Goal: Information Seeking & Learning: Learn about a topic

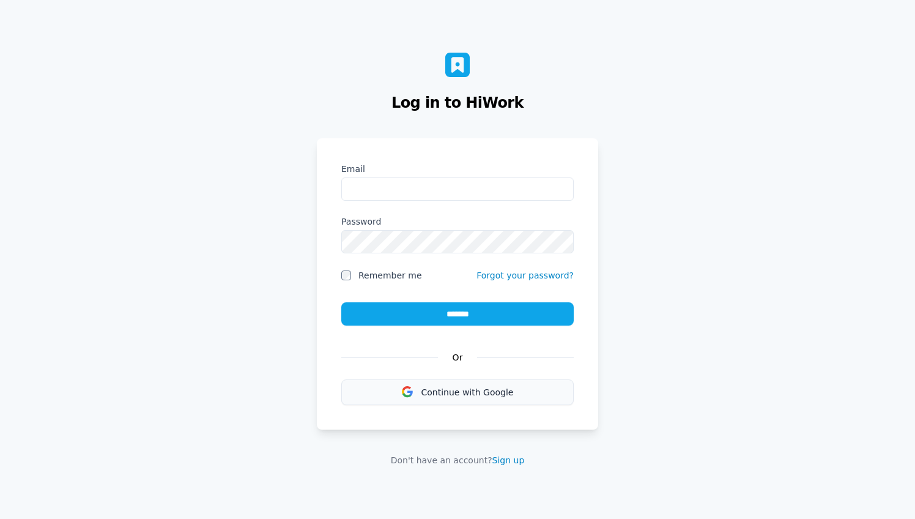
click at [470, 390] on span "Continue with Google" at bounding box center [467, 392] width 92 height 10
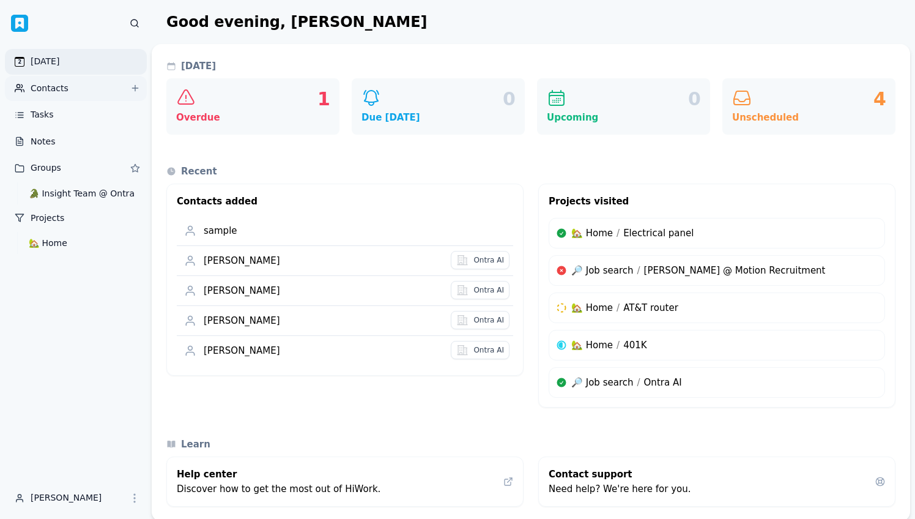
click at [67, 85] on link "Contacts" at bounding box center [76, 89] width 142 height 26
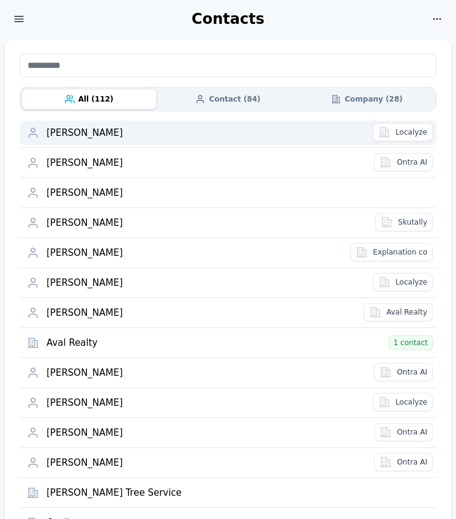
click at [187, 134] on div "Aaron Blum" at bounding box center [205, 133] width 319 height 12
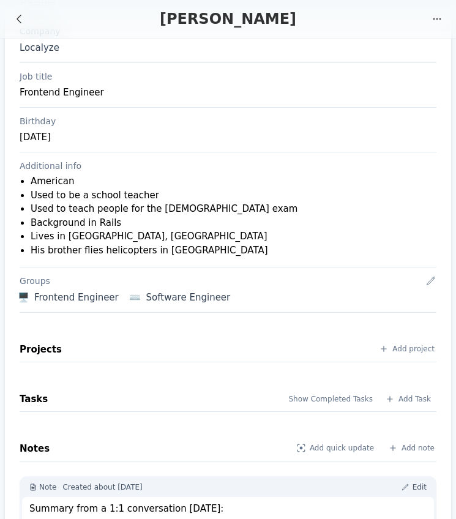
scroll to position [65, 0]
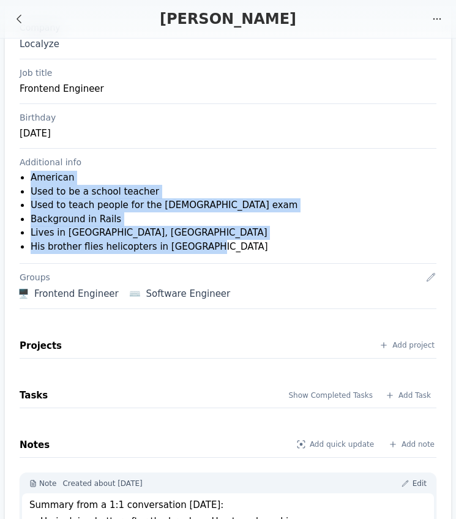
drag, startPoint x: 256, startPoint y: 258, endPoint x: 18, endPoint y: 177, distance: 251.6
copy ul "American Used to be a school teacher Used to teach people for the US citizenshi…"
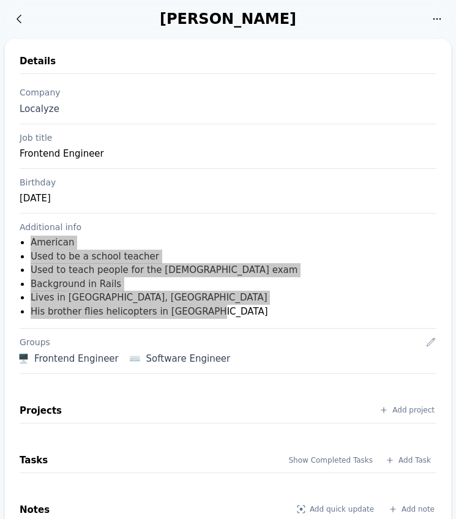
scroll to position [0, 0]
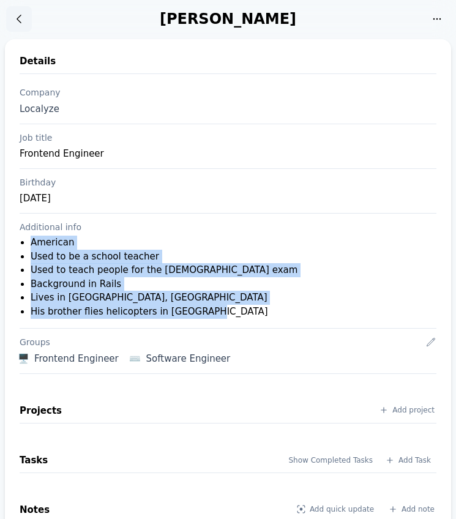
click at [17, 21] on icon at bounding box center [19, 19] width 12 height 12
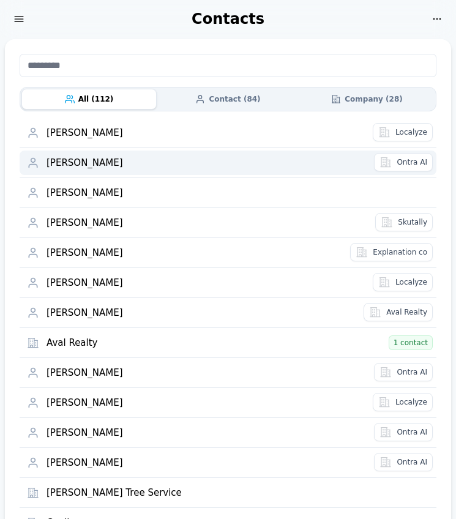
click at [171, 164] on div "Adem Kastrati" at bounding box center [206, 163] width 320 height 12
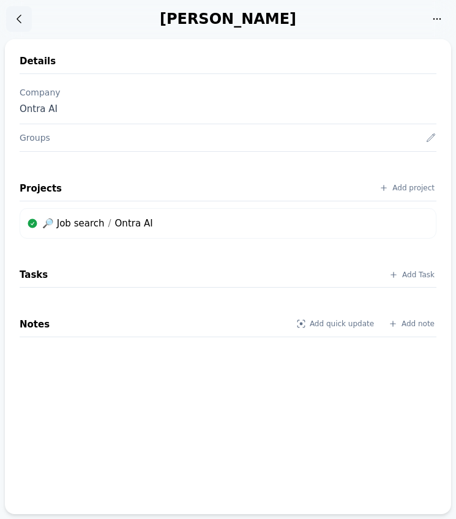
click at [17, 15] on icon at bounding box center [19, 19] width 12 height 12
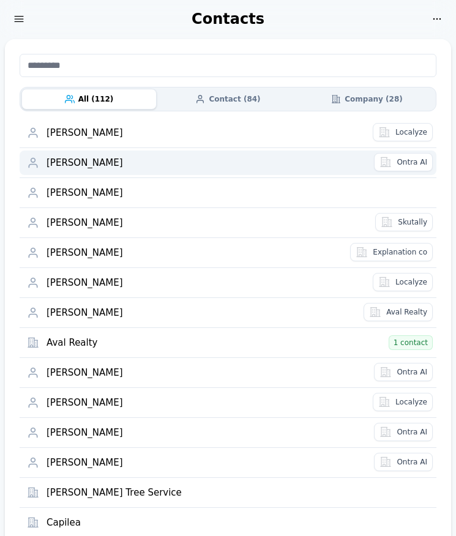
click at [96, 163] on div "Adem Kastrati" at bounding box center [206, 163] width 320 height 12
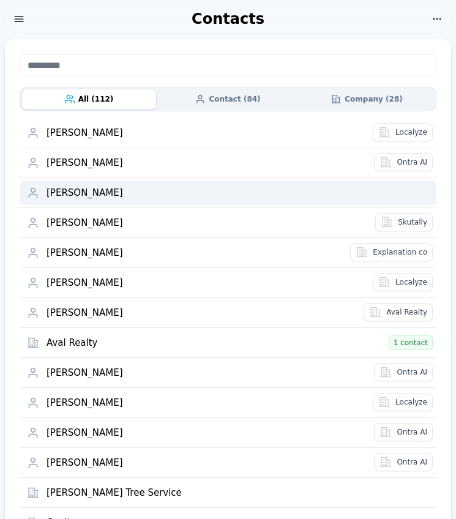
click at [93, 191] on div "Agus Lavieri" at bounding box center [237, 193] width 382 height 12
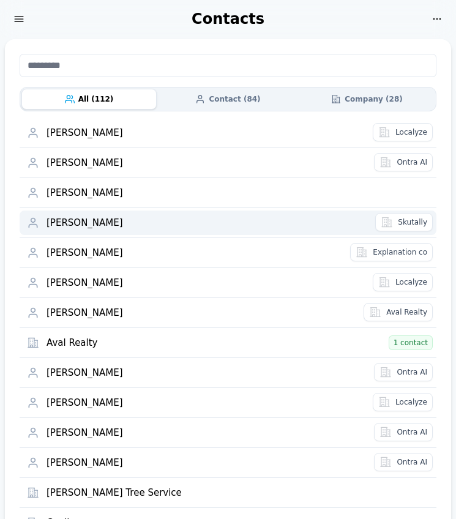
click at [102, 215] on link "Alejandro Mataloni" at bounding box center [208, 222] width 325 height 24
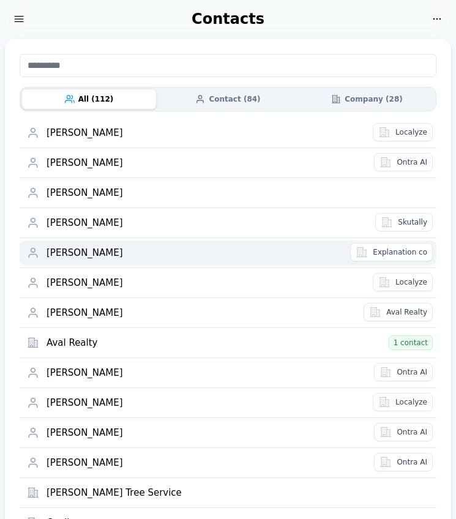
click at [87, 252] on div "Anand Chhatpar" at bounding box center [194, 253] width 296 height 12
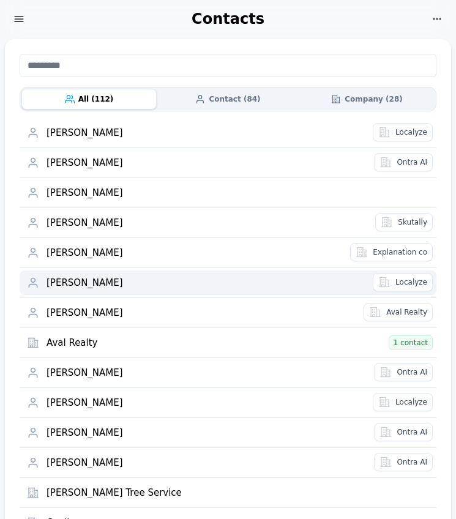
click at [86, 277] on div "Anthony Petane" at bounding box center [205, 283] width 319 height 12
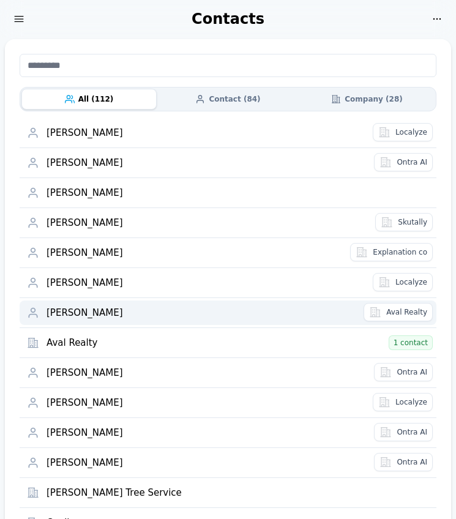
click at [86, 305] on link "Antonio Valentino" at bounding box center [202, 312] width 313 height 24
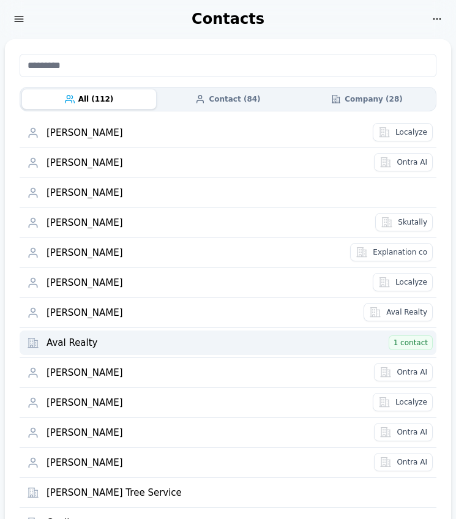
click at [78, 335] on link "Aval Realty 1 contact" at bounding box center [239, 342] width 386 height 24
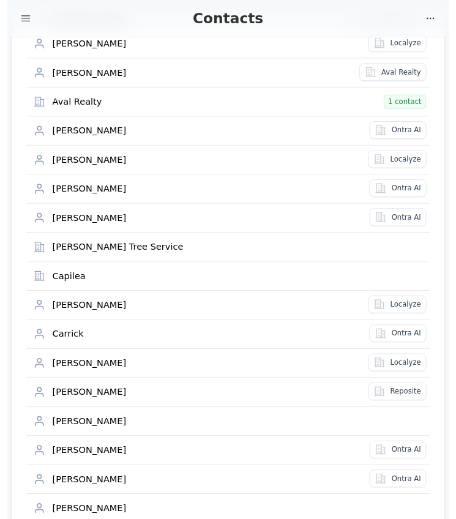
scroll to position [245, 0]
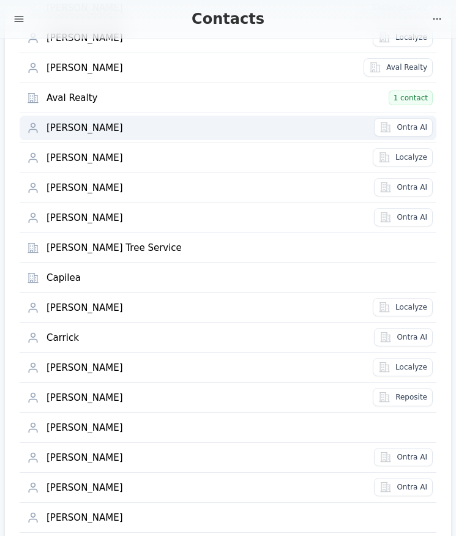
click at [113, 128] on div "Brian Korchin" at bounding box center [206, 128] width 320 height 12
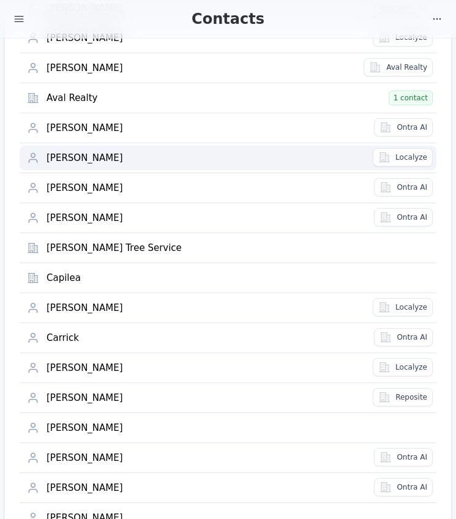
click at [85, 159] on div "Brian Lincoln" at bounding box center [205, 158] width 319 height 12
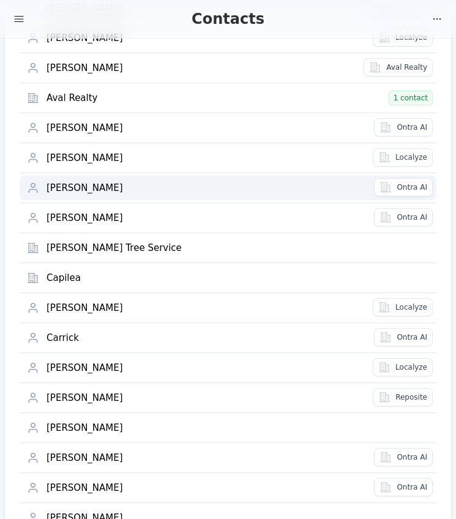
click at [91, 185] on div "Brian Murray" at bounding box center [206, 188] width 320 height 12
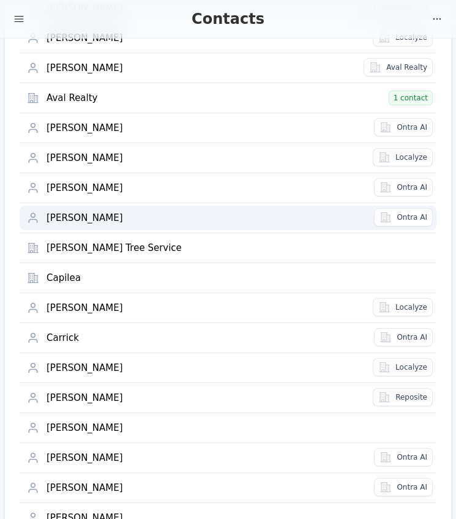
click at [87, 220] on div "[PERSON_NAME]" at bounding box center [206, 218] width 320 height 12
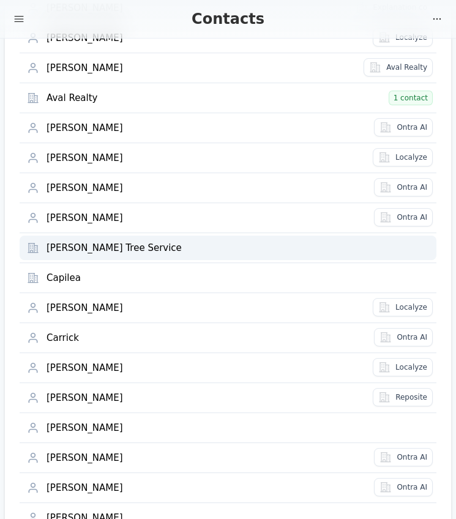
click at [86, 247] on div "Burrell’s Tree Service" at bounding box center [237, 248] width 382 height 12
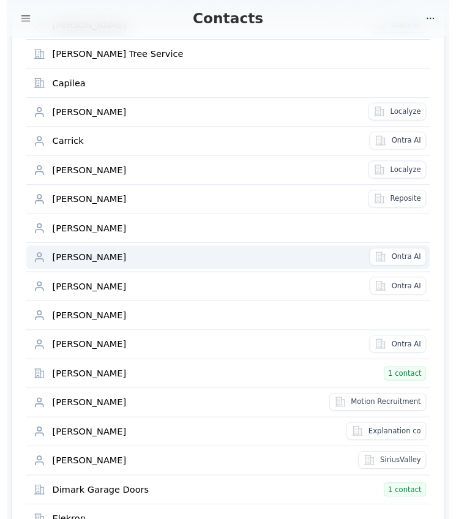
scroll to position [427, 0]
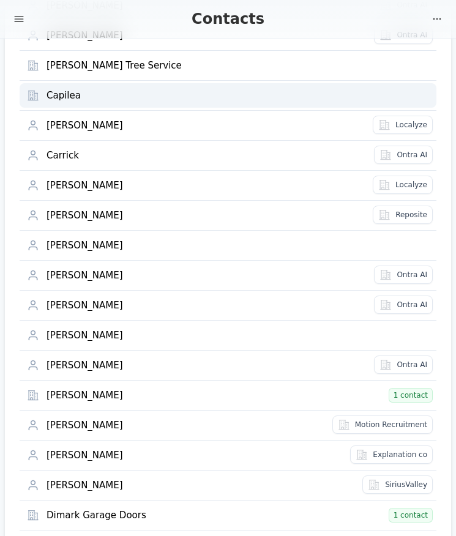
click at [179, 91] on div "Capilea" at bounding box center [237, 96] width 382 height 12
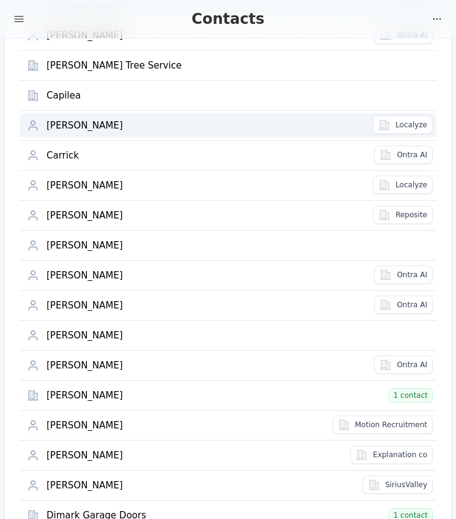
click at [158, 117] on link "Caroline Lucas-Conwell" at bounding box center [207, 125] width 322 height 24
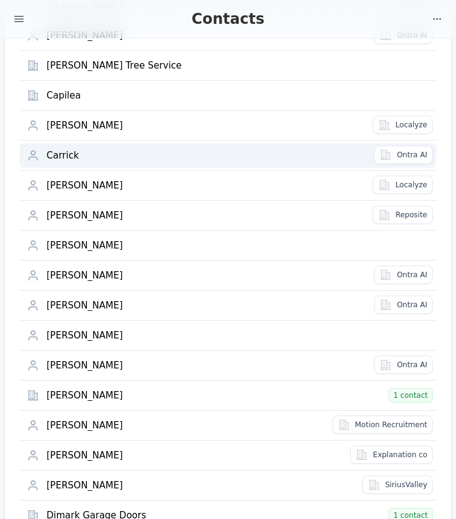
click at [119, 160] on div "Carrick" at bounding box center [206, 156] width 320 height 12
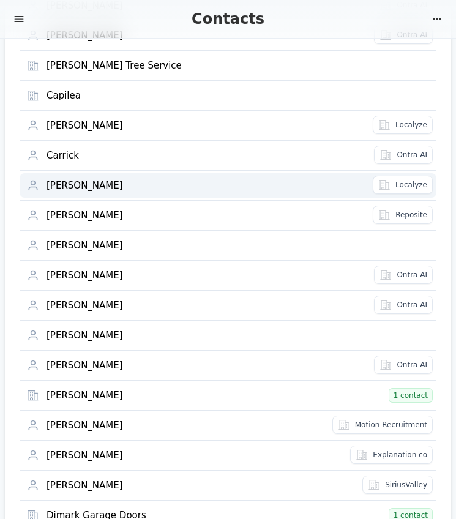
click at [105, 186] on div "Cassidy Smock" at bounding box center [205, 186] width 319 height 12
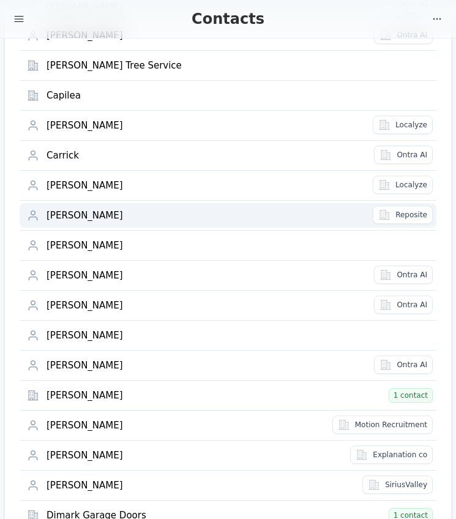
click at [98, 213] on div "Catharine Riddick" at bounding box center [205, 216] width 319 height 12
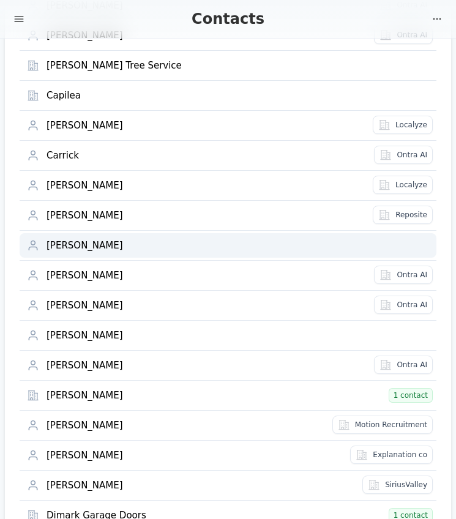
click at [92, 240] on div "Cecilia Prudhomme" at bounding box center [237, 246] width 382 height 12
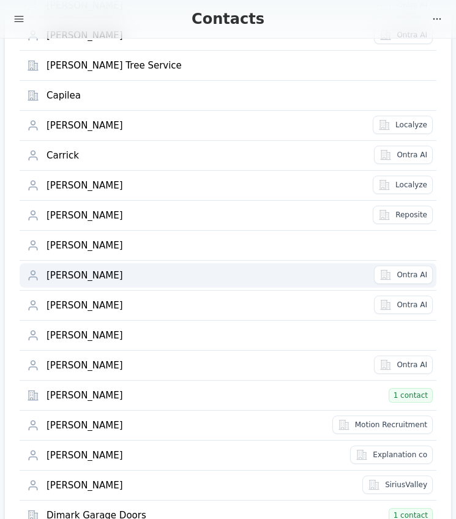
click at [78, 272] on div "Chad Lillquist" at bounding box center [206, 276] width 320 height 12
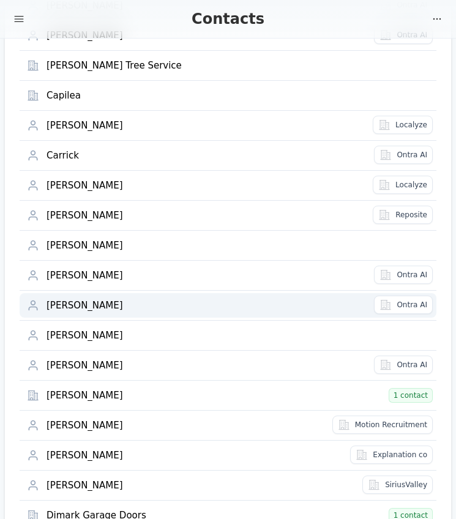
click at [69, 313] on link "Charles Chi" at bounding box center [208, 305] width 324 height 24
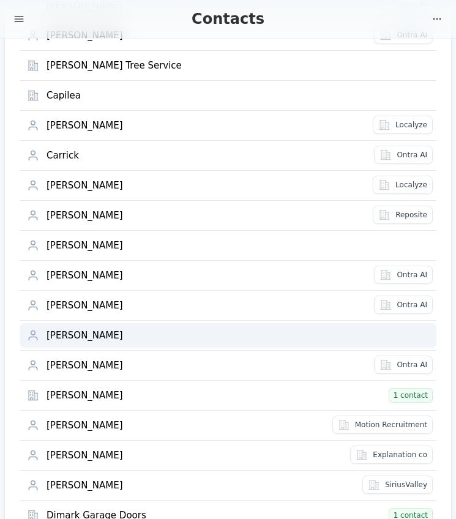
click at [66, 335] on div "Chris Buck" at bounding box center [237, 336] width 382 height 12
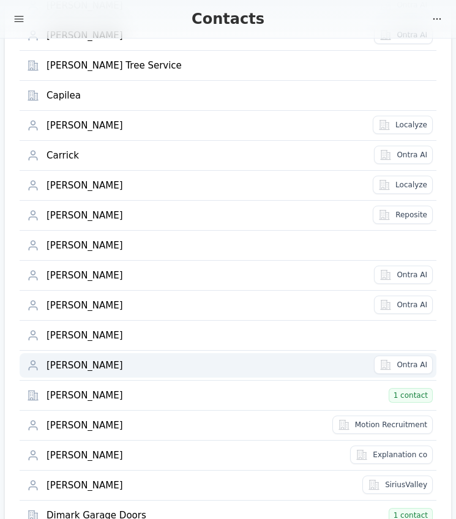
click at [66, 361] on div "Cindy Tran" at bounding box center [206, 366] width 320 height 12
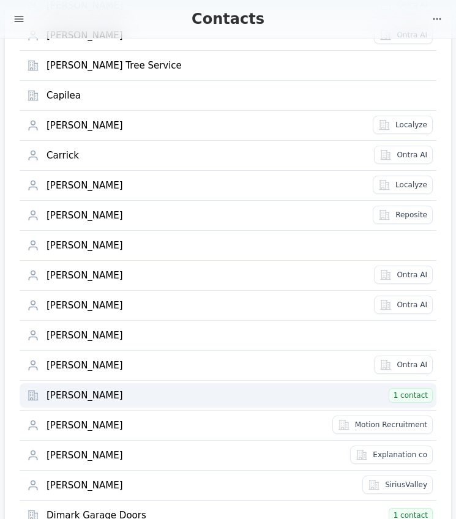
click at [67, 398] on div "Cisco Meraki" at bounding box center [215, 396] width 338 height 12
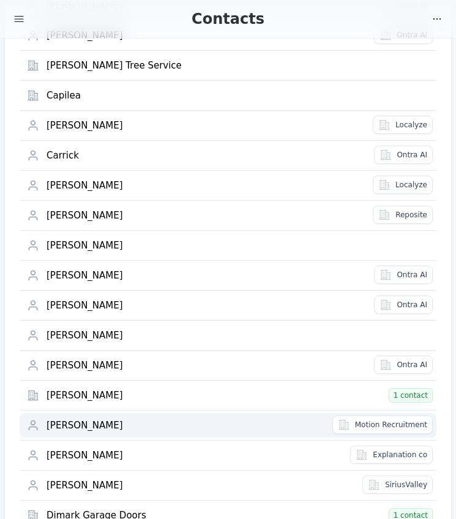
click at [65, 424] on div "[PERSON_NAME]" at bounding box center [185, 426] width 278 height 12
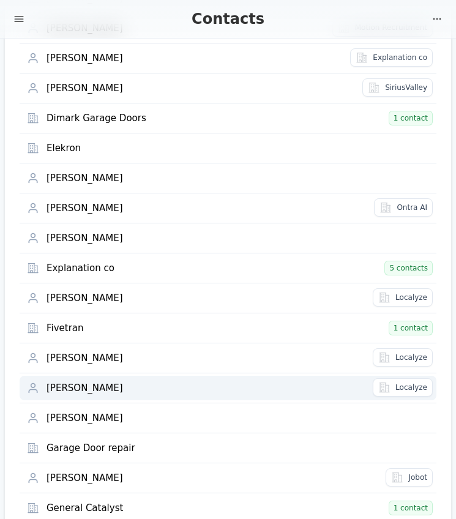
scroll to position [815, 0]
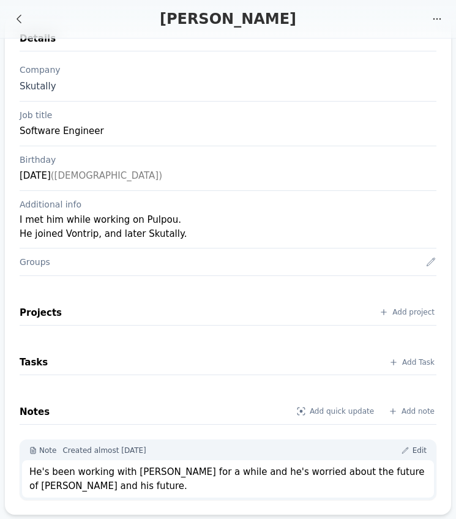
scroll to position [22, 0]
click at [188, 231] on div "I met him while working on Pulpou. He joined Vontrip, and later Skutally." at bounding box center [228, 227] width 417 height 28
click at [323, 468] on div "He's been working with Manuel for a while and he's worried about the future of …" at bounding box center [227, 479] width 397 height 28
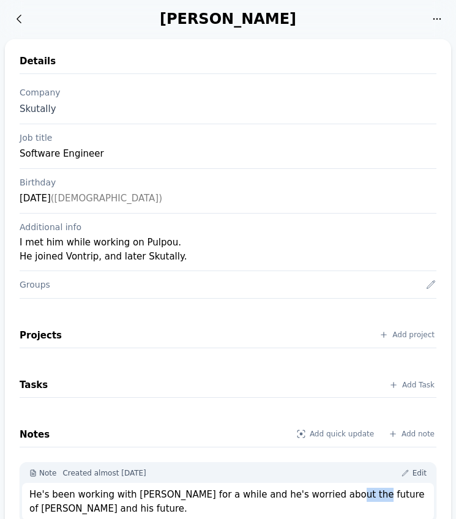
scroll to position [0, 0]
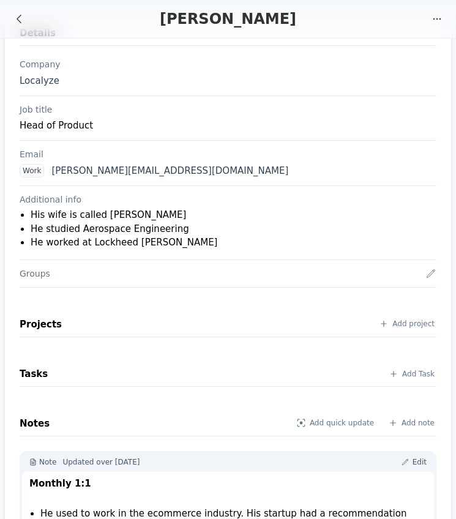
scroll to position [29, 0]
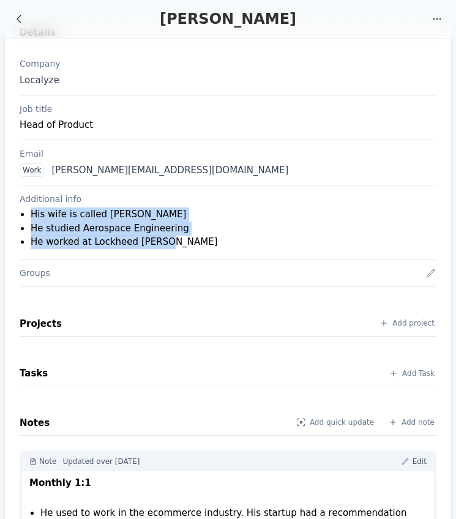
drag, startPoint x: 212, startPoint y: 246, endPoint x: 19, endPoint y: 212, distance: 196.2
click at [19, 212] on div "Details Company Localyze Job title Head of Product Email Work anthony@localyzea…" at bounding box center [228, 410] width 446 height 801
copy ul "His wife is called Beth He studied Aerospace Engineering He worked at Lockheed …"
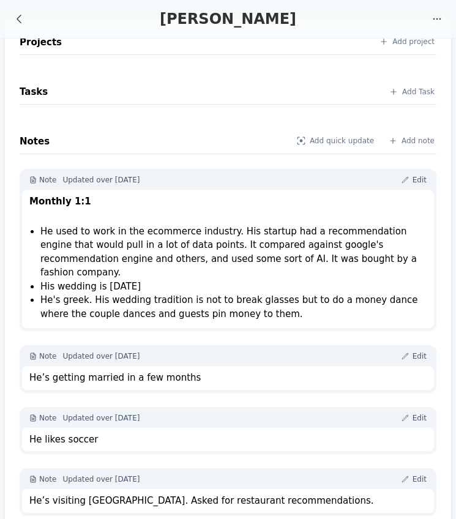
scroll to position [310, 0]
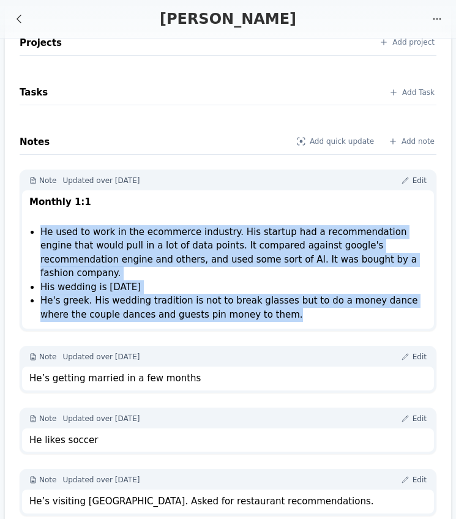
drag, startPoint x: 238, startPoint y: 302, endPoint x: 29, endPoint y: 234, distance: 219.5
click at [33, 234] on ul "He used to work in the ecommerce industry. His startup had a recommendation eng…" at bounding box center [229, 273] width 393 height 97
copy ul "He used to work in the ecommerce industry. His startup had a recommendation eng…"
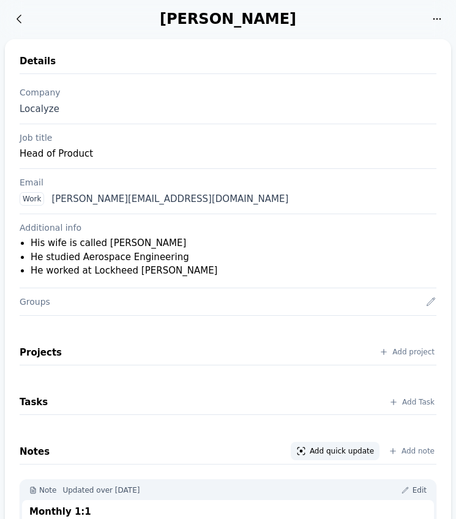
scroll to position [0, 0]
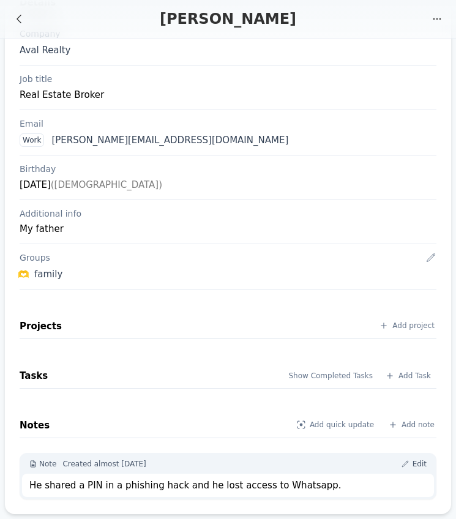
scroll to position [58, 0]
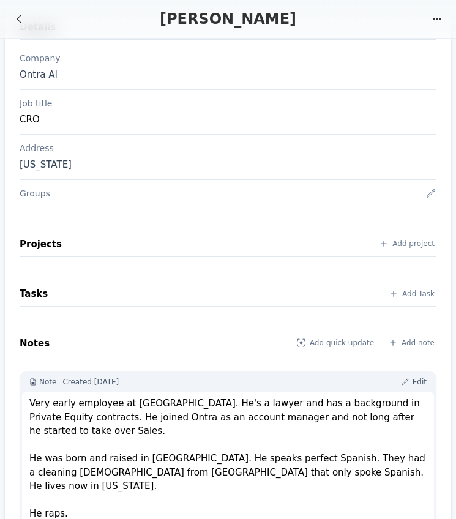
scroll to position [33, 0]
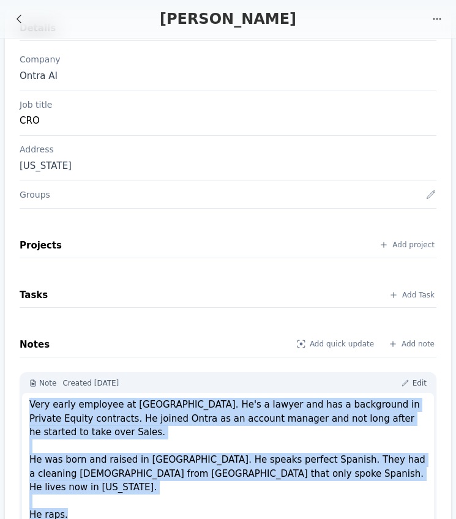
drag, startPoint x: 83, startPoint y: 483, endPoint x: 15, endPoint y: 407, distance: 101.8
click at [15, 407] on div "Details Company Ontra AI Job title CRO Address New York Groups Projects Add pro…" at bounding box center [228, 275] width 446 height 538
copy div "Very early employee at Ontra. He's a lawyer and has a background in Private Equ…"
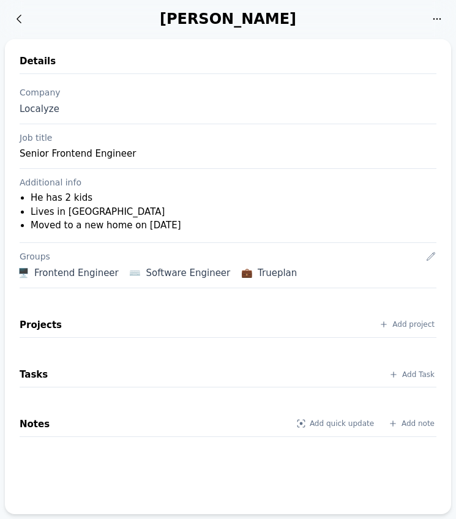
drag, startPoint x: 230, startPoint y: 221, endPoint x: 27, endPoint y: 194, distance: 204.9
click at [27, 194] on ul "He has 2 kids Lives in Minneapolis Moved to a new home on July 2023" at bounding box center [229, 212] width 413 height 42
copy ul "He has 2 kids Lives in Minneapolis Moved to a new home on July 2023"
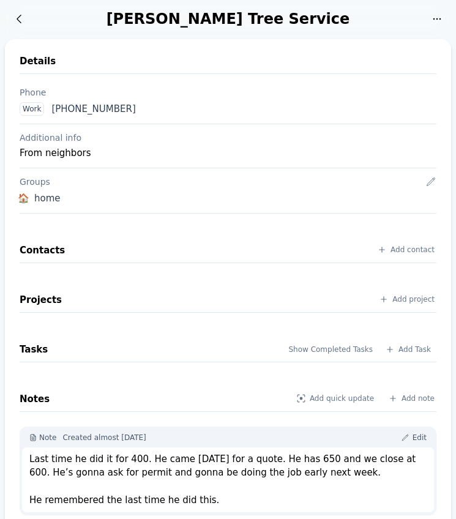
click at [307, 29] on div "[PERSON_NAME] Tree Service Activity My favorites Edit Ask AI" at bounding box center [228, 19] width 456 height 38
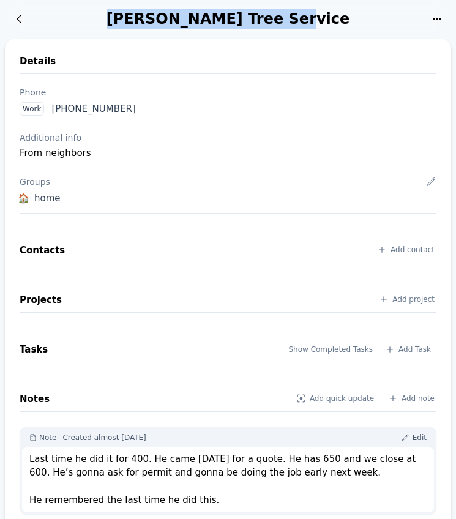
drag, startPoint x: 311, startPoint y: 20, endPoint x: 160, endPoint y: 23, distance: 151.1
click at [160, 23] on div "Burrell’s Tree Service" at bounding box center [228, 19] width 392 height 20
copy div "Burrell’s Tree Service"
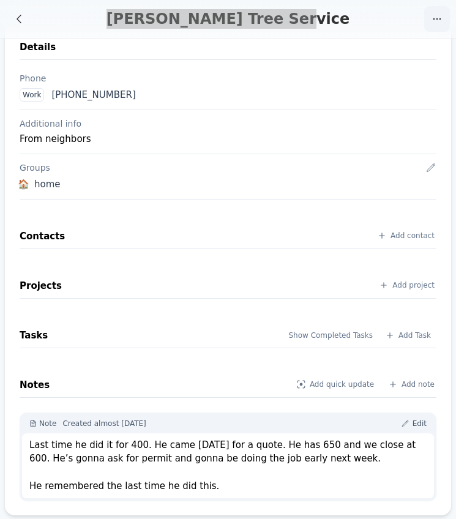
scroll to position [13, 0]
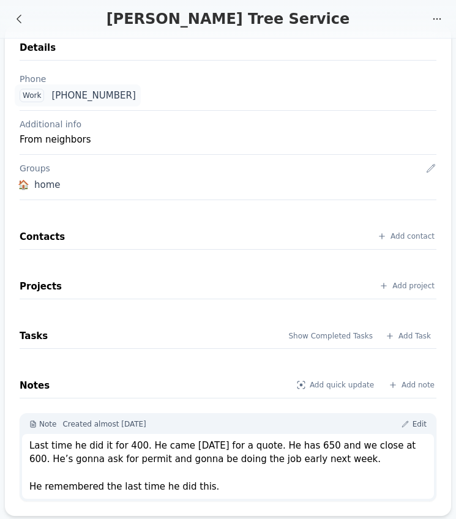
drag, startPoint x: 155, startPoint y: 102, endPoint x: 53, endPoint y: 102, distance: 101.5
click at [53, 102] on div "Work +1 (984) 748-2154" at bounding box center [228, 95] width 426 height 23
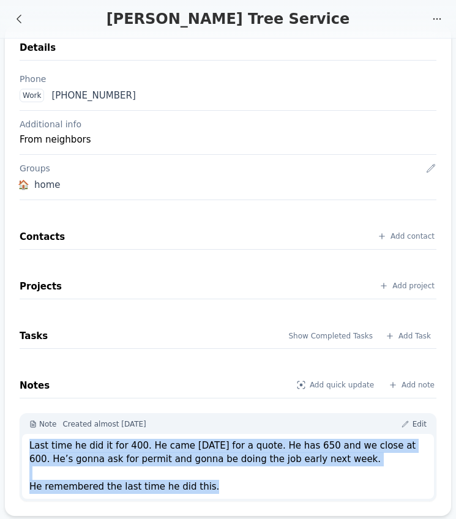
drag, startPoint x: 226, startPoint y: 487, endPoint x: 30, endPoint y: 446, distance: 200.6
click at [30, 446] on div "Last time he did it for 400. He came today for a quote. He has 650 and we close…" at bounding box center [227, 466] width 397 height 55
copy div "Last time he did it for 400. He came today for a quote. He has 650 and we close…"
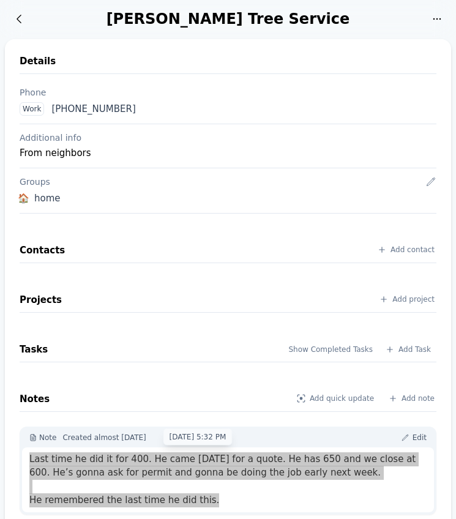
scroll to position [0, 0]
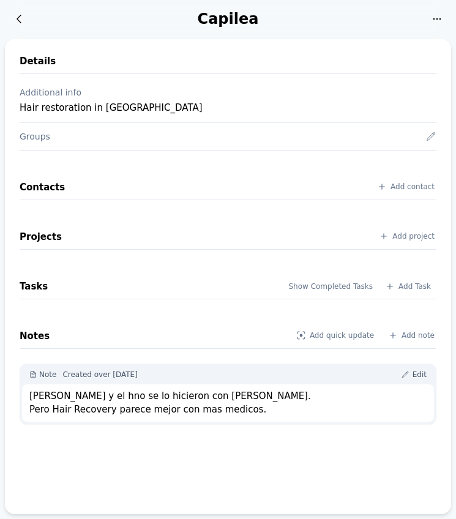
click at [323, 45] on div "Details Additional info Hair restoration in [GEOGRAPHIC_DATA] Groups Contacts A…" at bounding box center [228, 276] width 446 height 475
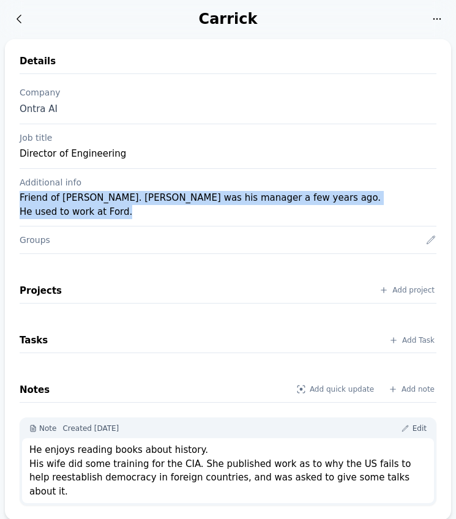
drag, startPoint x: 139, startPoint y: 213, endPoint x: 4, endPoint y: 199, distance: 136.5
click at [4, 199] on div "Carrick Activity My favorites Edit Ask AI Details Company Ontra AI Job title Di…" at bounding box center [228, 262] width 456 height 525
copy div "Friend of Nick. Nick was his manager a few years ago. He used to work at Ford."
click at [128, 450] on div "He enjoys reading books about history. His wife did some training for the CIA. …" at bounding box center [227, 470] width 397 height 55
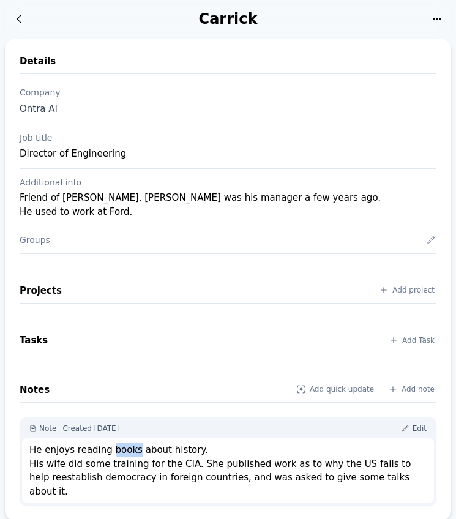
click at [128, 450] on div "He enjoys reading books about history. His wife did some training for the CIA. …" at bounding box center [227, 470] width 397 height 55
click at [266, 441] on div "He enjoys reading books about history. His wife did some training for the CIA. …" at bounding box center [228, 470] width 412 height 65
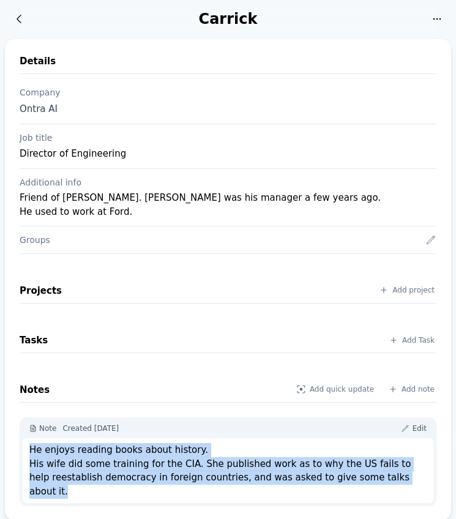
drag, startPoint x: 395, startPoint y: 476, endPoint x: 21, endPoint y: 453, distance: 375.1
click at [21, 453] on div "Note Created 12 months ago Edit He enjoys reading books about history. His wife…" at bounding box center [228, 461] width 417 height 88
copy div "He enjoys reading books about history. His wife did some training for the CIA. …"
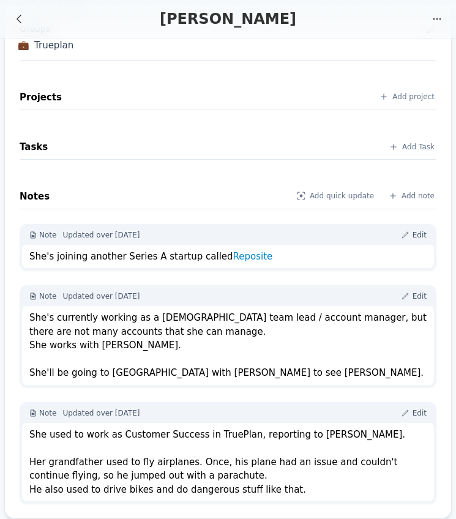
scroll to position [297, 0]
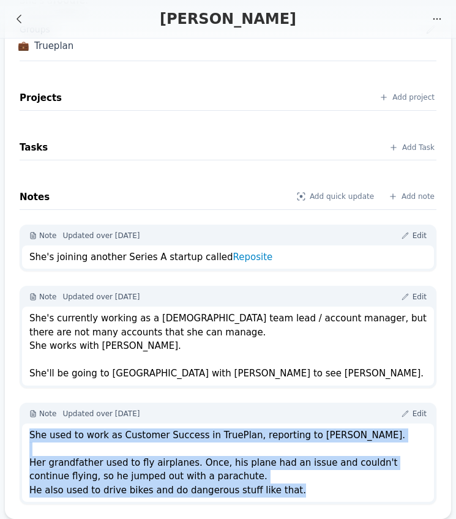
drag, startPoint x: 31, startPoint y: 431, endPoint x: 297, endPoint y: 484, distance: 272.1
click at [297, 484] on div "She used to work as Customer Success in TruePlan, reporting to Tyler. Her grand…" at bounding box center [227, 462] width 397 height 69
copy div "She used to work as Customer Success in TruePlan, reporting to Tyler. Her grand…"
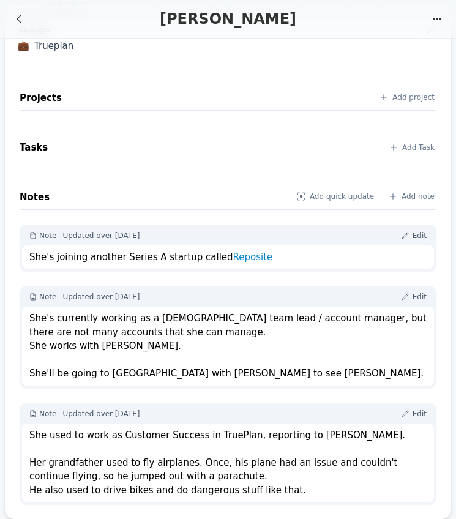
click at [282, 371] on div "She's currently working as a US team lead / account manager, but there are not …" at bounding box center [227, 345] width 397 height 69
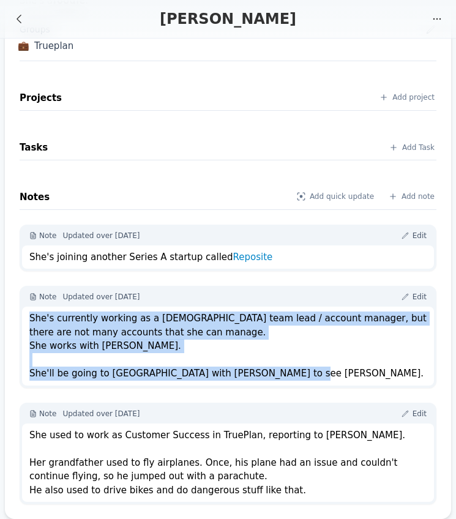
drag, startPoint x: 300, startPoint y: 368, endPoint x: 27, endPoint y: 319, distance: 277.2
click at [27, 319] on div "She's currently working as a US team lead / account manager, but there are not …" at bounding box center [228, 345] width 412 height 79
copy div "She's currently working as a US team lead / account manager, but there are not …"
click at [263, 128] on div "Projects Add project Tasks Add Task Notes Add quick update Add note Note Update…" at bounding box center [228, 282] width 417 height 443
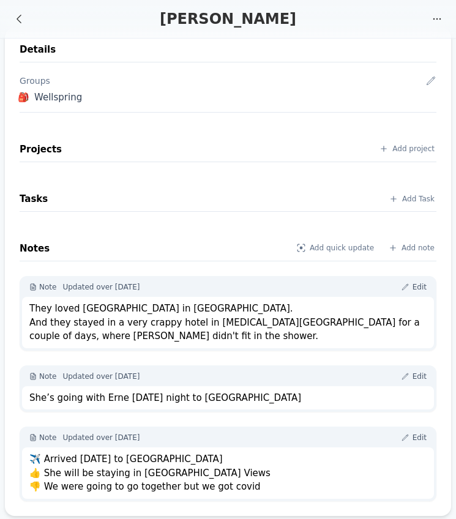
scroll to position [11, 0]
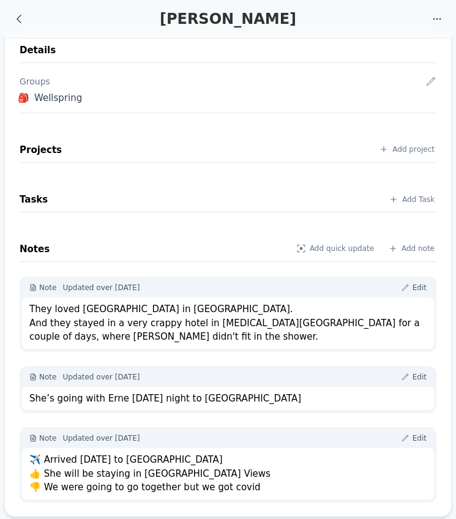
click at [193, 468] on div "✈️ Arrived [DATE] to [GEOGRAPHIC_DATA] 👍 She will be staying in [GEOGRAPHIC_DAT…" at bounding box center [227, 474] width 397 height 42
click at [174, 325] on div "They loved [GEOGRAPHIC_DATA] in [GEOGRAPHIC_DATA]. And they stayed in a very cr…" at bounding box center [227, 323] width 397 height 42
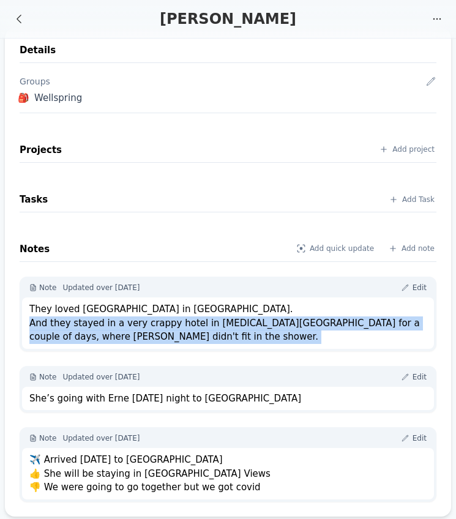
click at [174, 325] on div "They loved [GEOGRAPHIC_DATA] in [GEOGRAPHIC_DATA]. And they stayed in a very cr…" at bounding box center [227, 323] width 397 height 42
drag, startPoint x: 91, startPoint y: 334, endPoint x: 50, endPoint y: 326, distance: 41.7
click at [50, 326] on div "They loved Magic Village in Orlando. And they stayed in a very crappy hotel in …" at bounding box center [227, 323] width 397 height 42
copy div "they stayed in a very crappy hotel in Bal Harbor for a couple of days, where Er…"
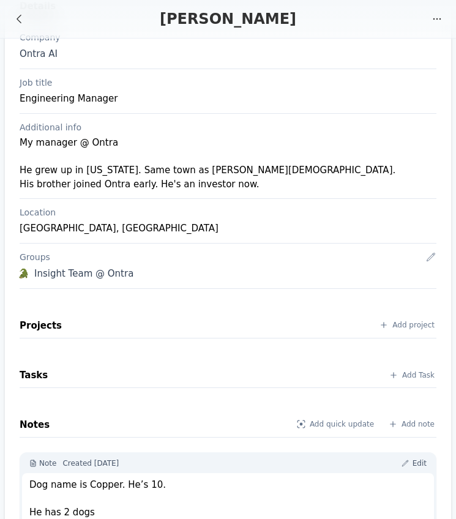
scroll to position [62, 0]
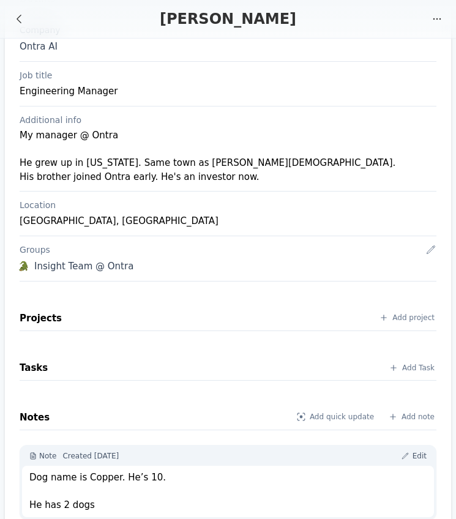
click at [168, 171] on div "My manager @ Ontra He grew up in [US_STATE]. Same town as [PERSON_NAME][DEMOGRA…" at bounding box center [228, 155] width 417 height 55
click at [168, 171] on div "My manager @ Ontra He grew up in Minnesota. Same town as Gerry Cardinal III. Hi…" at bounding box center [228, 155] width 417 height 55
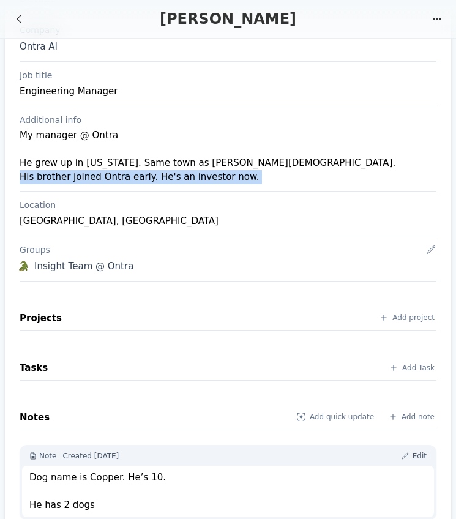
click at [168, 171] on div "My manager @ Ontra He grew up in Minnesota. Same town as Gerry Cardinal III. Hi…" at bounding box center [228, 155] width 417 height 55
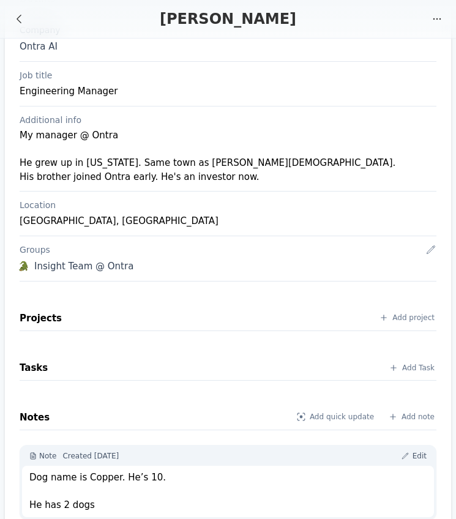
click at [207, 165] on div "My manager @ Ontra He grew up in Minnesota. Same town as Gerry Cardinal III. Hi…" at bounding box center [228, 155] width 417 height 55
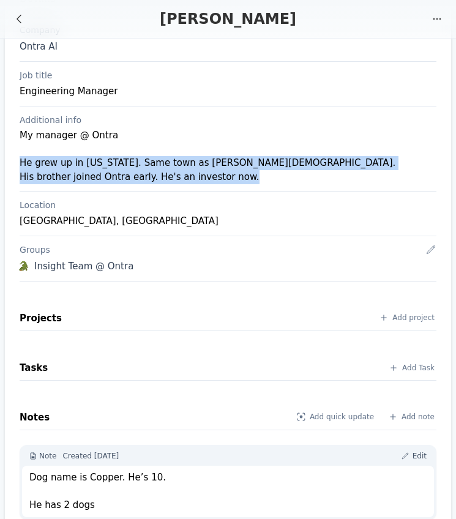
drag, startPoint x: 244, startPoint y: 175, endPoint x: 6, endPoint y: 166, distance: 238.7
copy div "He grew up in Minnesota. Same town as Gerry Cardinal III. His brother joined On…"
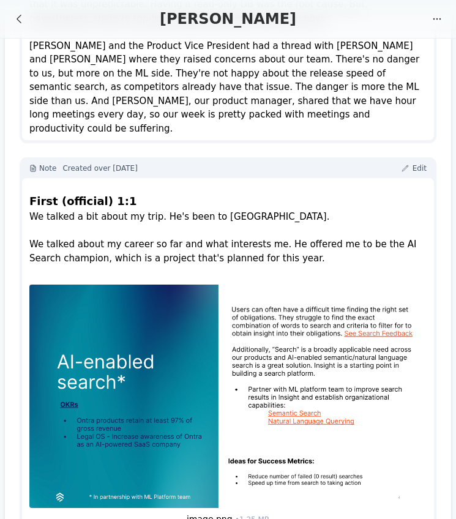
scroll to position [1481, 0]
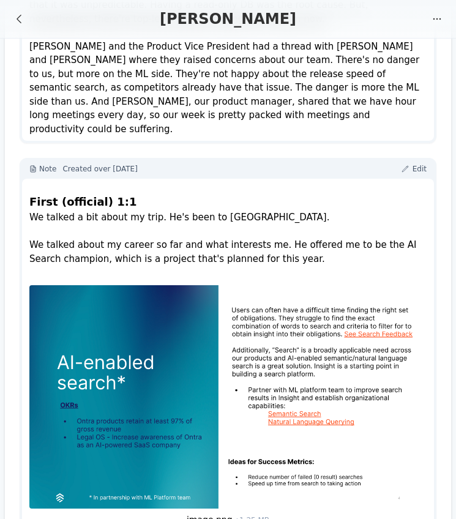
click at [125, 165] on span "Created over 1 year ago" at bounding box center [99, 169] width 75 height 9
click at [254, 353] on img at bounding box center [227, 396] width 397 height 223
click at [287, 298] on img at bounding box center [227, 396] width 397 height 223
click at [92, 454] on div "We talked a bit about my trip. He's been to Germany. We talked about my career …" at bounding box center [227, 395] width 397 height 370
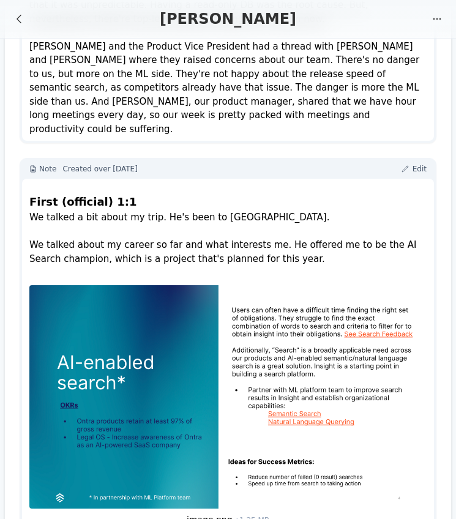
click at [92, 454] on div "We talked a bit about my trip. He's been to Germany. We talked about my career …" at bounding box center [227, 395] width 397 height 370
drag, startPoint x: 72, startPoint y: 484, endPoint x: 28, endPoint y: 462, distance: 49.5
click at [28, 462] on div "First (official) 1:1 We talked a bit about my trip. He's been to Germany. We ta…" at bounding box center [228, 382] width 412 height 407
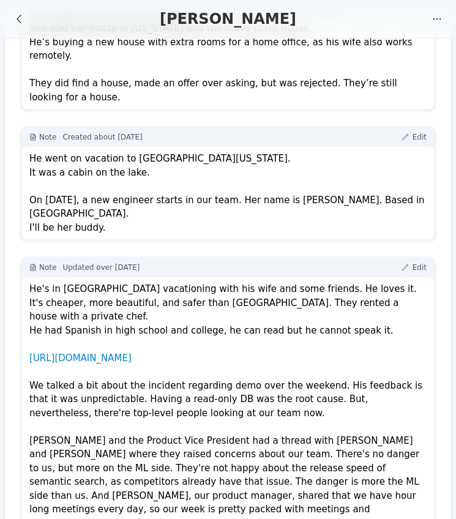
scroll to position [1076, 0]
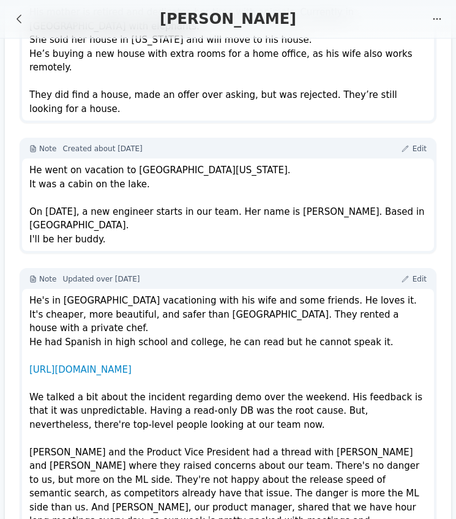
click at [123, 275] on span "Updated over 1 year ago" at bounding box center [100, 279] width 77 height 9
click at [230, 294] on div "He's in Puerto Vallarta vacationing with his wife and some friends. He loves it…" at bounding box center [227, 418] width 397 height 248
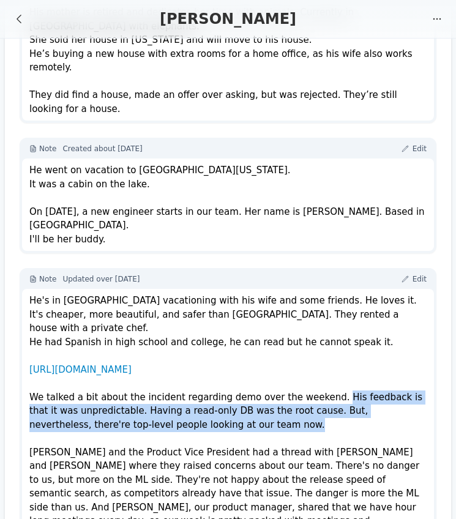
drag, startPoint x: 322, startPoint y: 328, endPoint x: 318, endPoint y: 352, distance: 24.2
click at [318, 352] on div "He's in Puerto Vallarta vacationing with his wife and some friends. He loves it…" at bounding box center [227, 418] width 397 height 248
copy div "His feedback is that it was unpredictable. Having a read-only DB was the root c…"
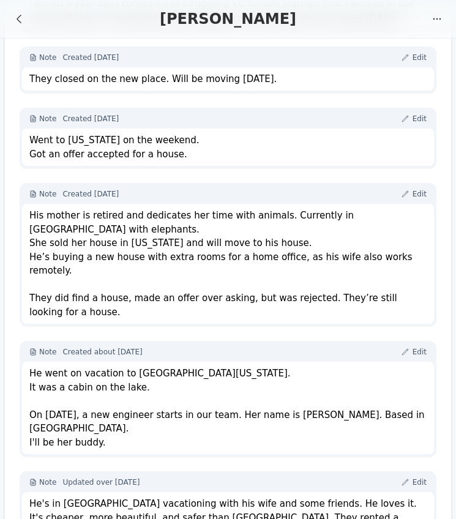
scroll to position [869, 0]
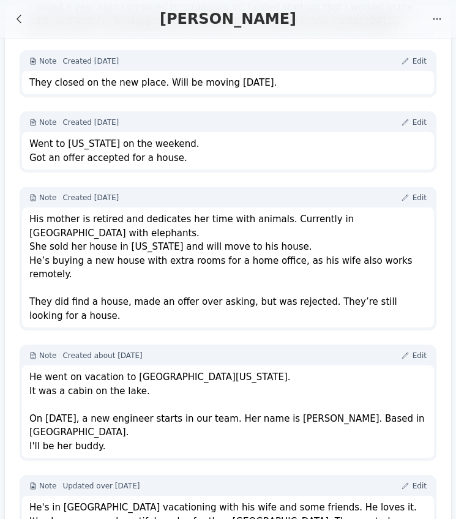
click at [160, 370] on div "He went on vacation to Northern Minnesota. It was a cabin on the lake. On July …" at bounding box center [227, 411] width 397 height 83
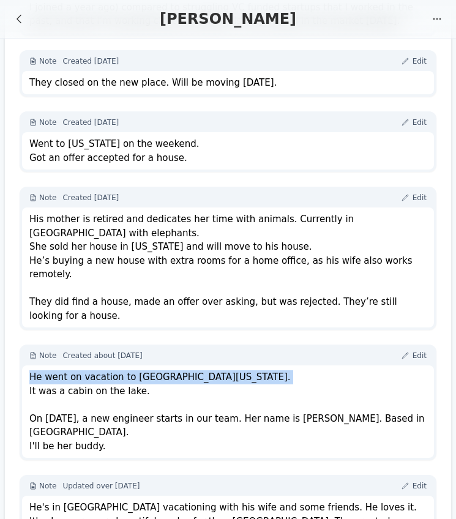
click at [160, 370] on div "He went on vacation to Northern Minnesota. It was a cabin on the lake. On July …" at bounding box center [227, 411] width 397 height 83
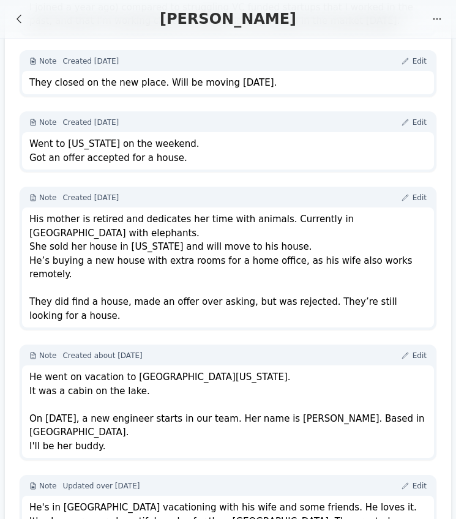
click at [324, 379] on div "He went on vacation to Northern Minnesota. It was a cabin on the lake. On July …" at bounding box center [227, 411] width 397 height 83
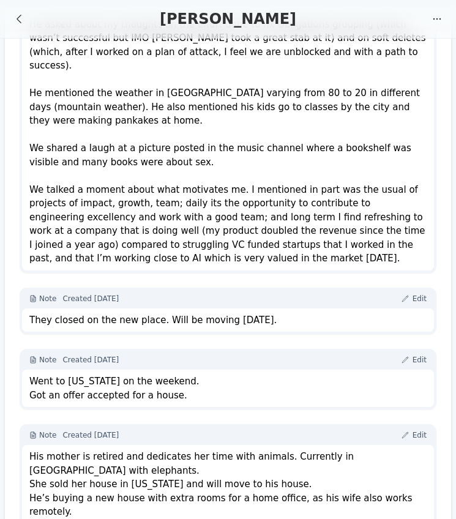
scroll to position [631, 0]
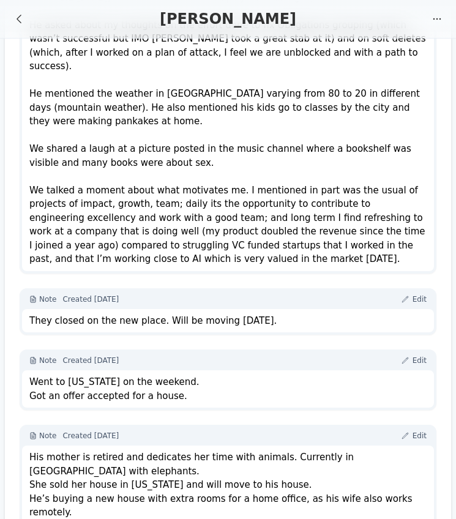
click at [132, 375] on div "Went to Minnesota on the weekend. Got an offer accepted for a house." at bounding box center [227, 389] width 397 height 28
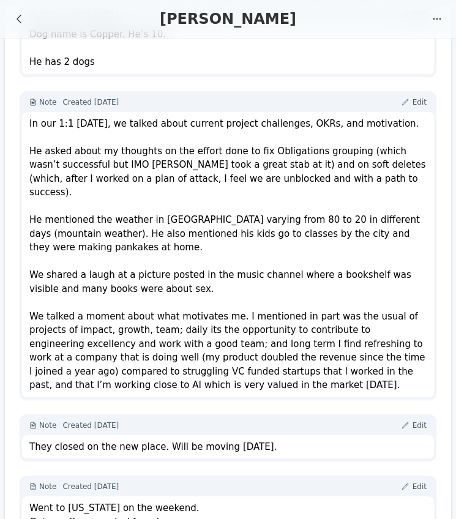
scroll to position [502, 0]
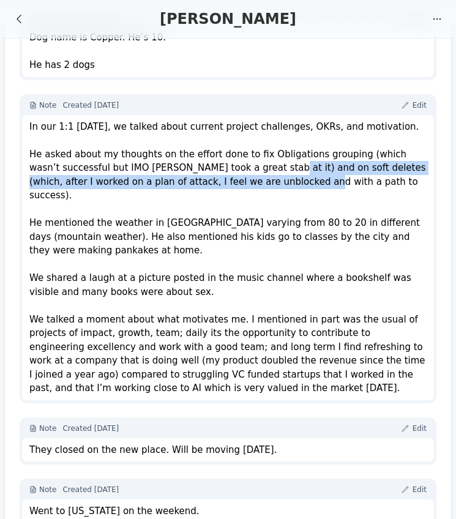
drag, startPoint x: 235, startPoint y: 164, endPoint x: 235, endPoint y: 174, distance: 10.4
click at [235, 174] on div "In our 1:1 today, we talked about current project challenges, OKRs, and motivat…" at bounding box center [227, 257] width 397 height 275
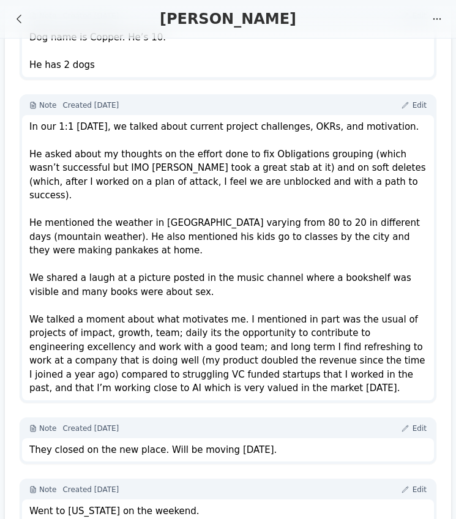
click at [206, 218] on div "In our 1:1 today, we talked about current project challenges, OKRs, and motivat…" at bounding box center [227, 257] width 397 height 275
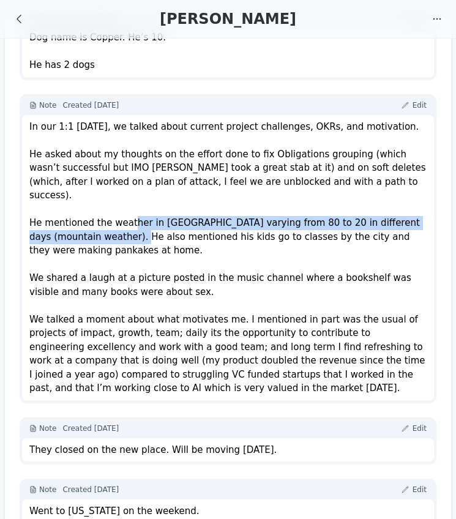
drag, startPoint x: 127, startPoint y: 203, endPoint x: 123, endPoint y: 221, distance: 18.1
click at [123, 221] on div "In our 1:1 today, we talked about current project challenges, OKRs, and motivat…" at bounding box center [227, 257] width 397 height 275
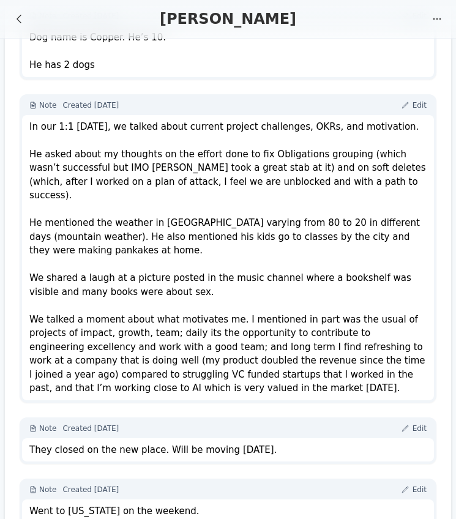
click at [281, 330] on div "In our 1:1 today, we talked about current project challenges, OKRs, and motivat…" at bounding box center [227, 257] width 397 height 275
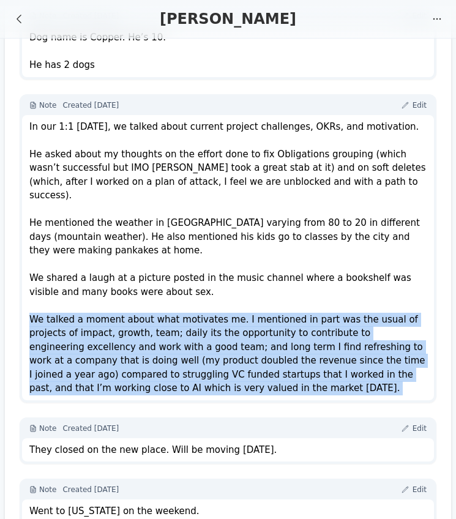
click at [281, 330] on div "In our 1:1 today, we talked about current project challenges, OKRs, and motivat…" at bounding box center [227, 257] width 397 height 275
click at [229, 354] on div "In our 1:1 today, we talked about current project challenges, OKRs, and motivat…" at bounding box center [227, 257] width 397 height 275
drag, startPoint x: 187, startPoint y: 363, endPoint x: 31, endPoint y: 303, distance: 167.3
click at [31, 303] on div "In our 1:1 today, we talked about current project challenges, OKRs, and motivat…" at bounding box center [227, 257] width 397 height 275
copy div "We talked a moment about what motivates me. I mentioned in part was the usual o…"
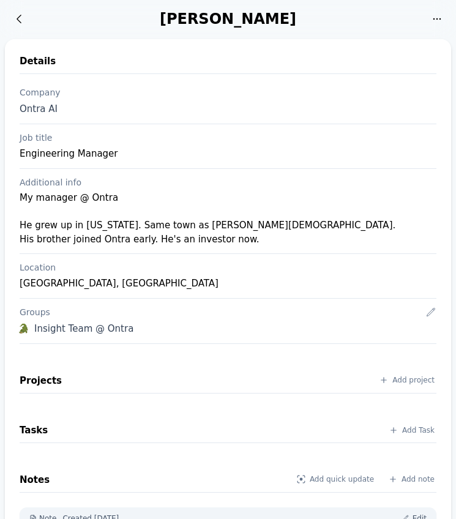
scroll to position [0, 0]
click at [281, 151] on div "Engineering Manager" at bounding box center [228, 153] width 417 height 15
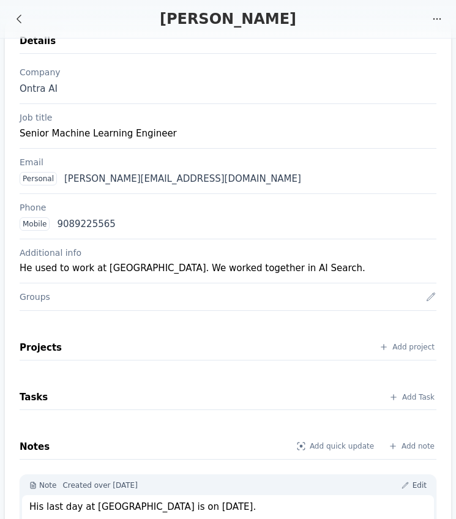
scroll to position [21, 0]
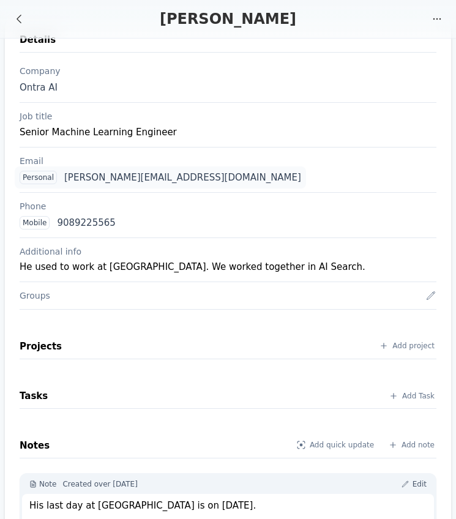
drag, startPoint x: 191, startPoint y: 177, endPoint x: 65, endPoint y: 179, distance: 125.4
click at [65, 179] on div "Personal charles.s.chi@gmail.com" at bounding box center [228, 177] width 426 height 23
copy div "charles.s.chi@gmail.com"
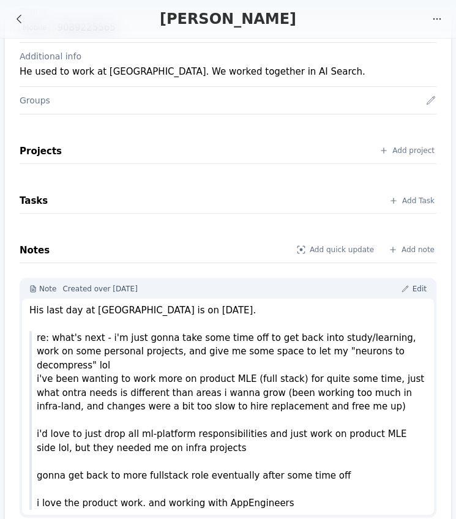
scroll to position [216, 0]
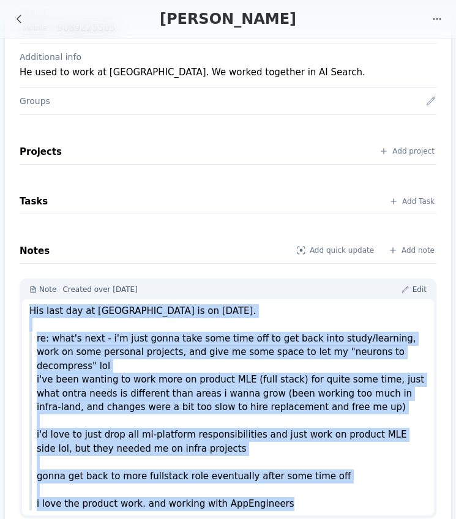
drag, startPoint x: 276, startPoint y: 483, endPoint x: 23, endPoint y: 313, distance: 305.5
click at [23, 313] on div "His last day at Ontra is on May 5th, 2024. re: what's next - i'm just gonna tak…" at bounding box center [228, 407] width 412 height 217
copy div "His last day at Ontra is on May 5th, 2024. re: what's next - i'm just gonna tak…"
